Goal: Information Seeking & Learning: Learn about a topic

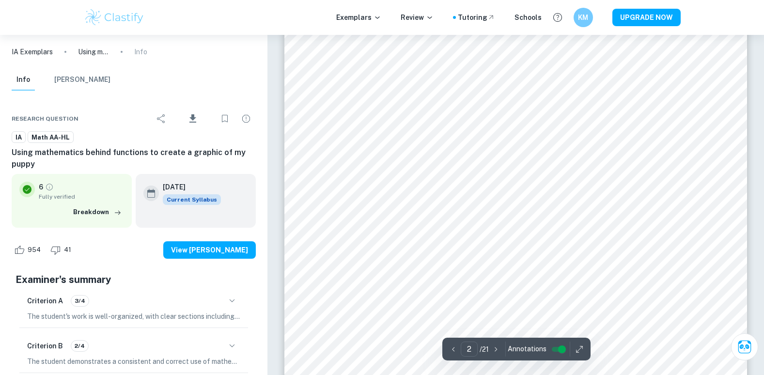
scroll to position [823, 0]
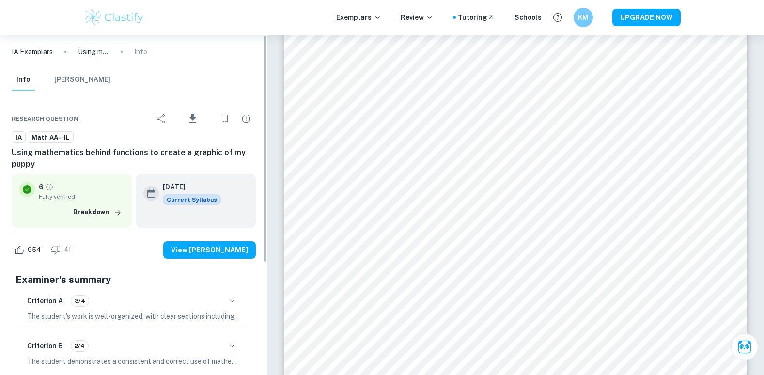
click at [25, 50] on p "IA Exemplars" at bounding box center [32, 51] width 41 height 11
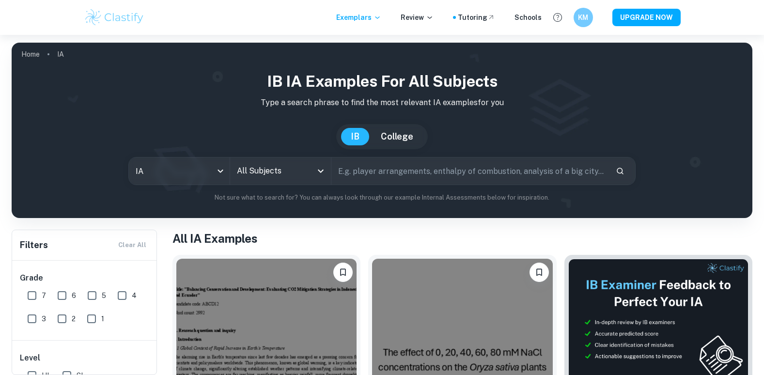
click at [309, 184] on div "All Subjects" at bounding box center [280, 170] width 101 height 27
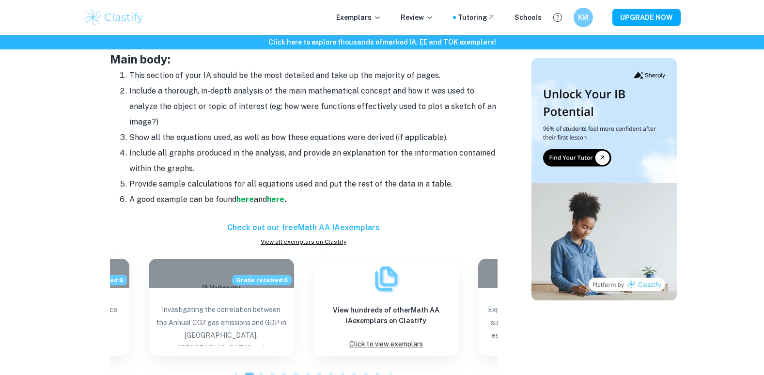
scroll to position [861, 0]
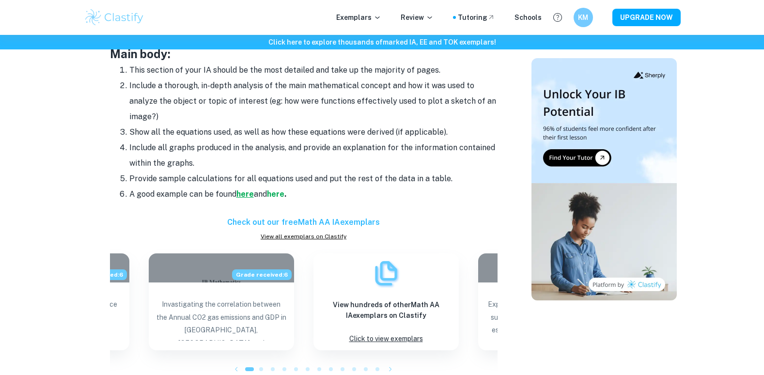
click at [244, 191] on strong "here" at bounding box center [244, 193] width 17 height 9
click at [279, 189] on strong "here" at bounding box center [275, 193] width 17 height 9
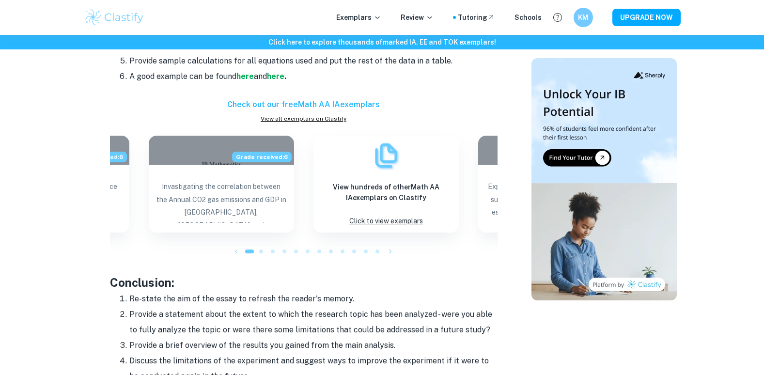
scroll to position [958, 0]
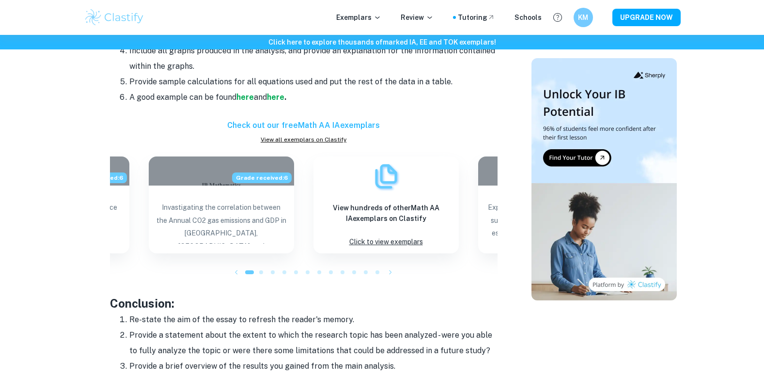
click at [378, 1] on div "Exemplars Review Tutoring Schools KM UPGRADE NOW" at bounding box center [382, 17] width 764 height 35
click at [375, 16] on p "Exemplars" at bounding box center [358, 17] width 45 height 11
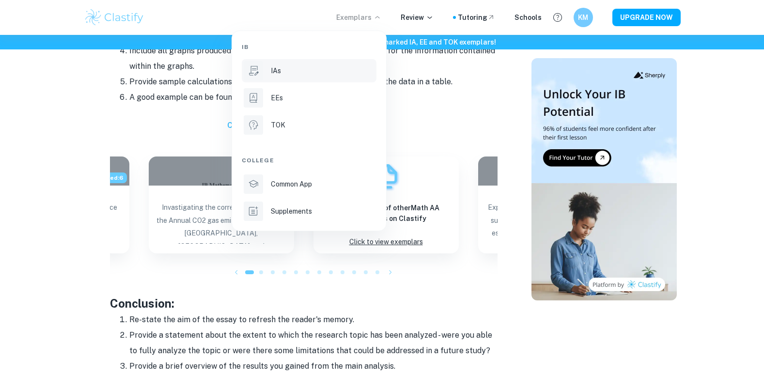
click at [308, 77] on li "IAs" at bounding box center [309, 70] width 135 height 23
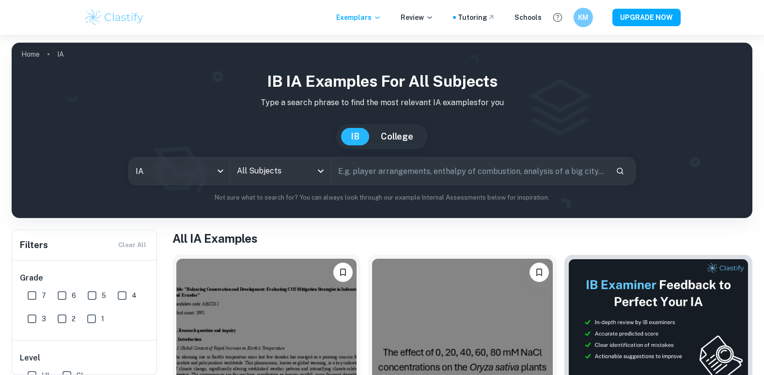
click at [327, 173] on button "Open" at bounding box center [321, 171] width 14 height 14
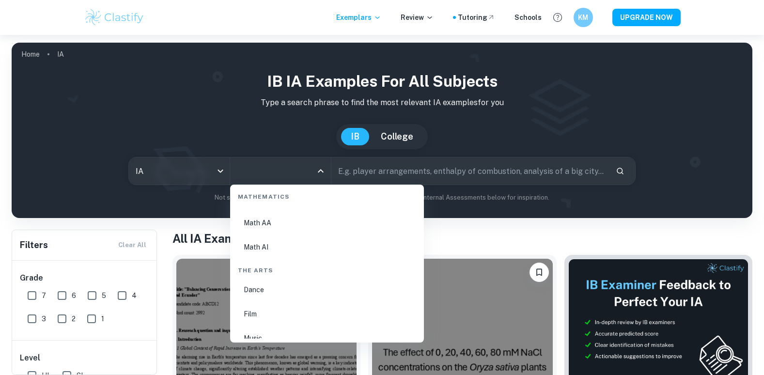
scroll to position [1695, 0]
click at [273, 231] on li "Math AA" at bounding box center [327, 221] width 186 height 22
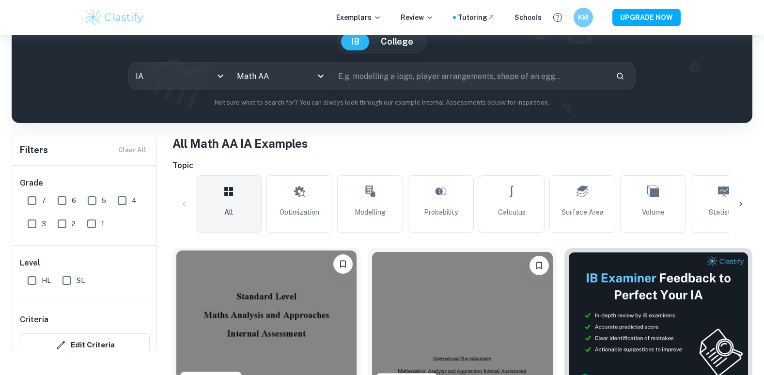
scroll to position [97, 0]
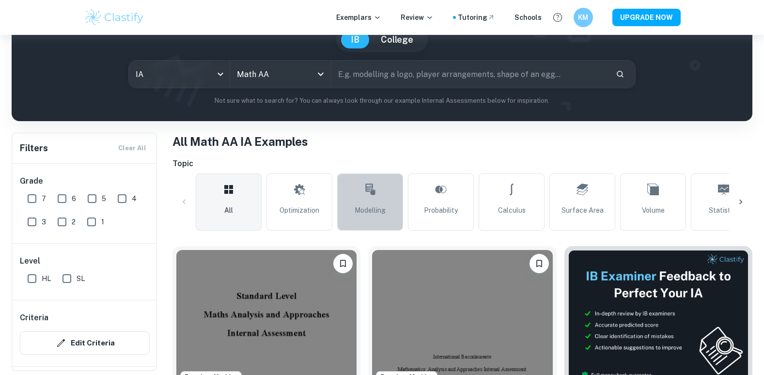
click at [388, 208] on link "Modelling" at bounding box center [370, 201] width 66 height 57
type input "Modelling"
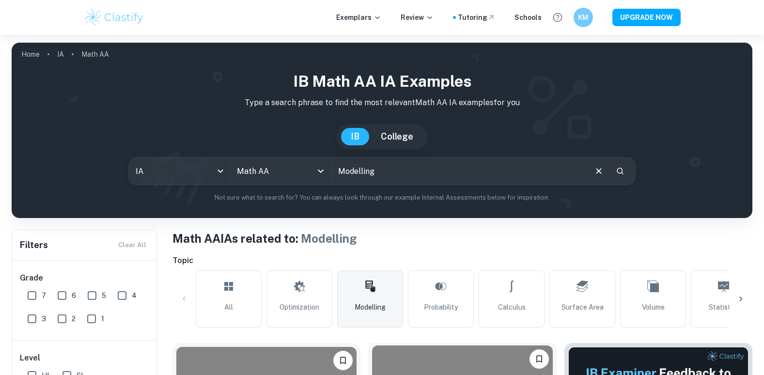
scroll to position [242, 0]
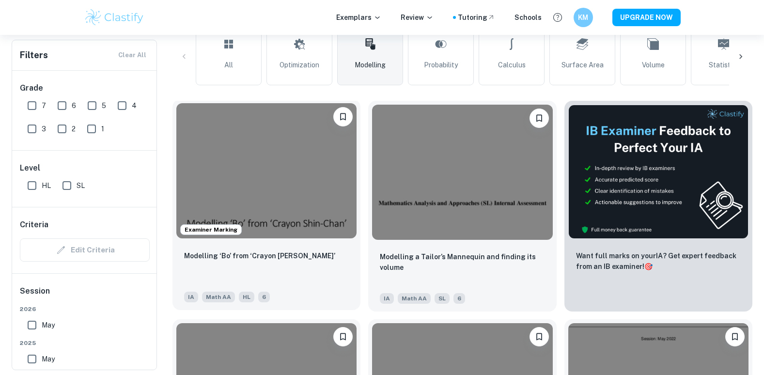
click at [303, 238] on img at bounding box center [266, 170] width 180 height 135
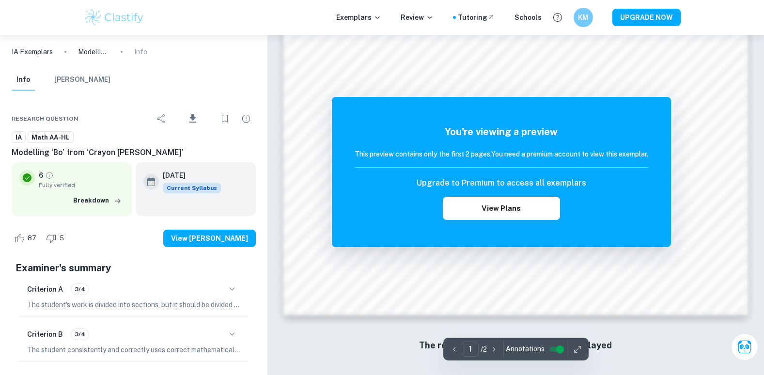
scroll to position [1050, 0]
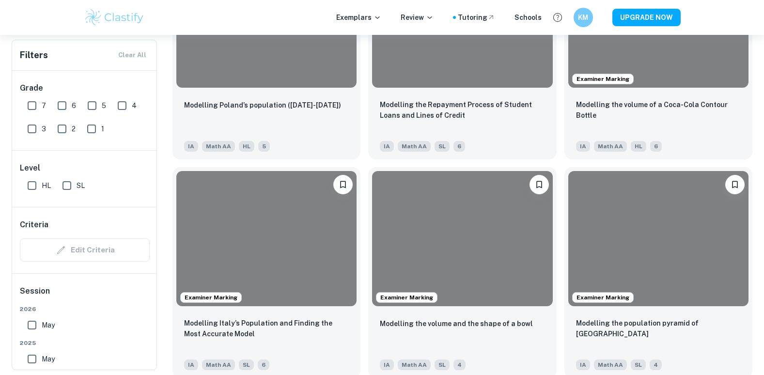
scroll to position [242, 0]
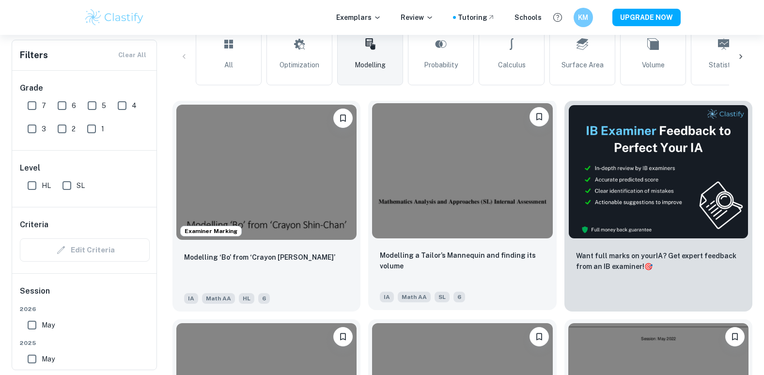
click at [498, 183] on img at bounding box center [462, 170] width 180 height 135
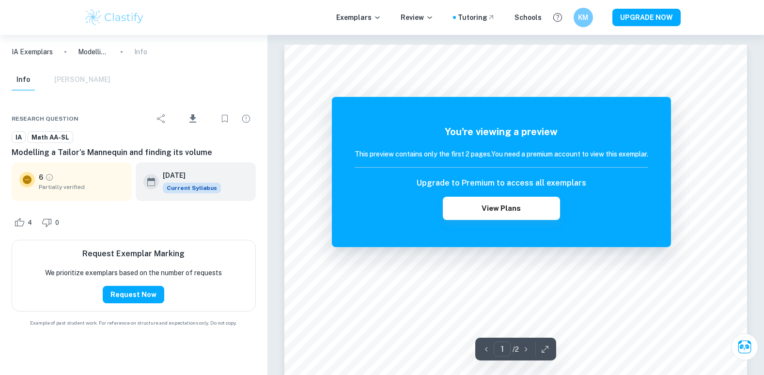
drag, startPoint x: 271, startPoint y: 155, endPoint x: 337, endPoint y: 98, distance: 87.5
click at [337, 98] on div "You're viewing a preview This preview contains only the first 2 pages. You need…" at bounding box center [501, 172] width 339 height 150
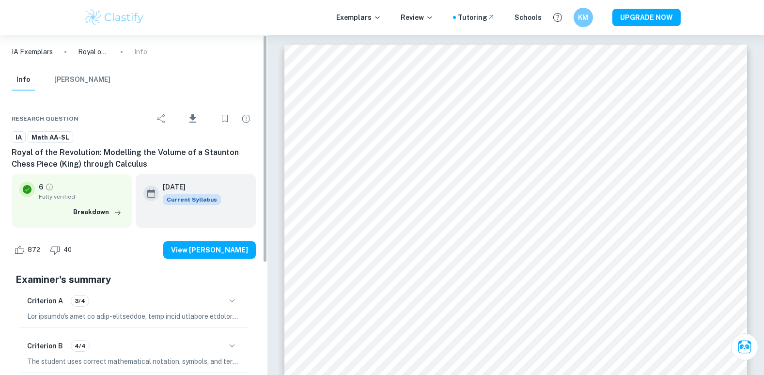
scroll to position [1453, 0]
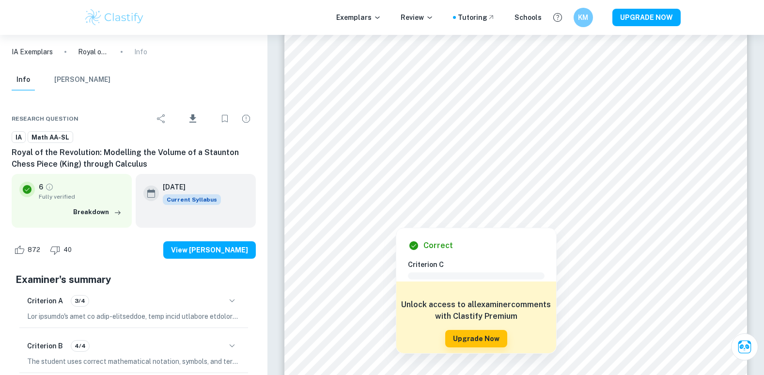
click at [30, 53] on p "IA Exemplars" at bounding box center [32, 51] width 41 height 11
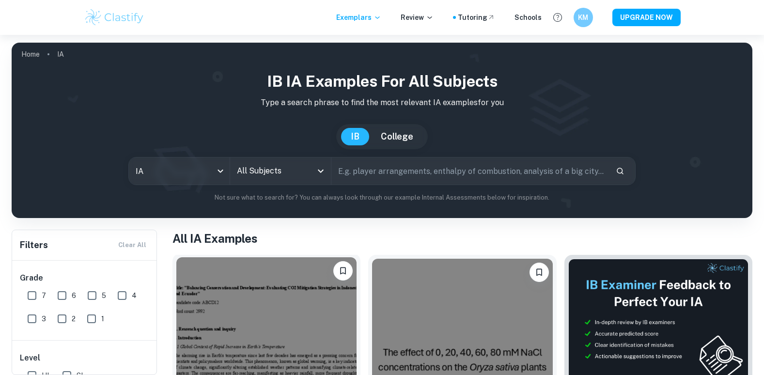
click at [243, 277] on img at bounding box center [266, 324] width 180 height 135
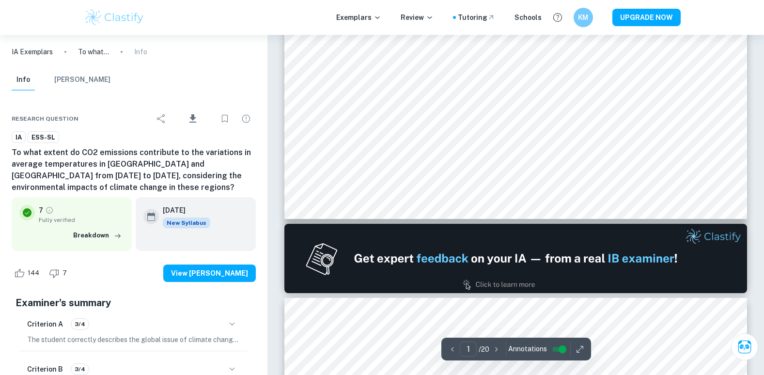
type input "2"
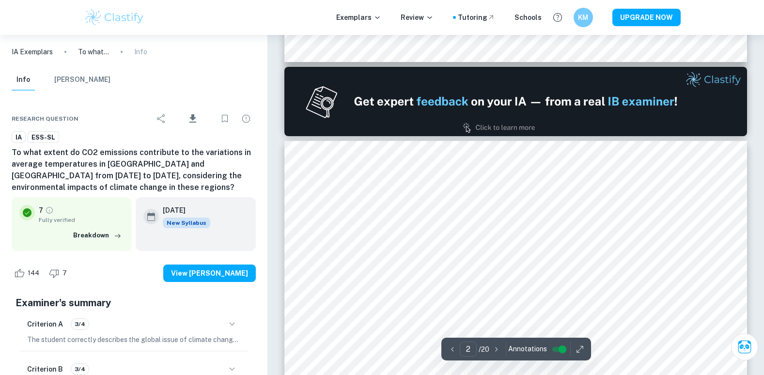
scroll to position [872, 0]
